Goal: Navigation & Orientation: Find specific page/section

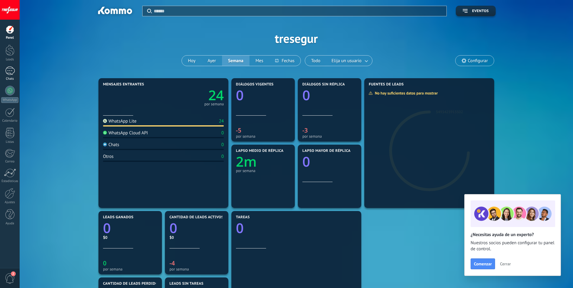
click at [13, 72] on div at bounding box center [10, 70] width 10 height 9
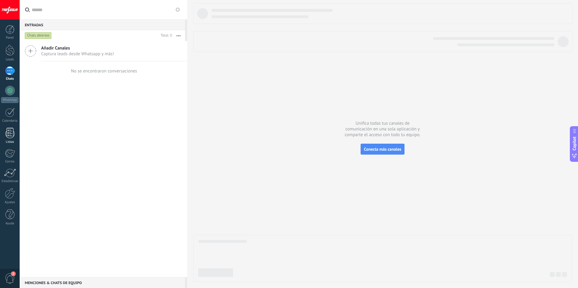
click at [12, 133] on div at bounding box center [9, 133] width 9 height 11
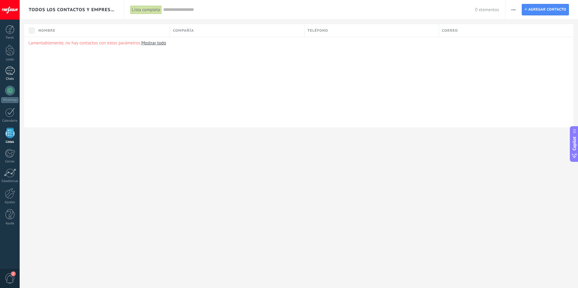
click at [6, 70] on div at bounding box center [10, 70] width 10 height 9
